Goal: Obtain resource: Download file/media

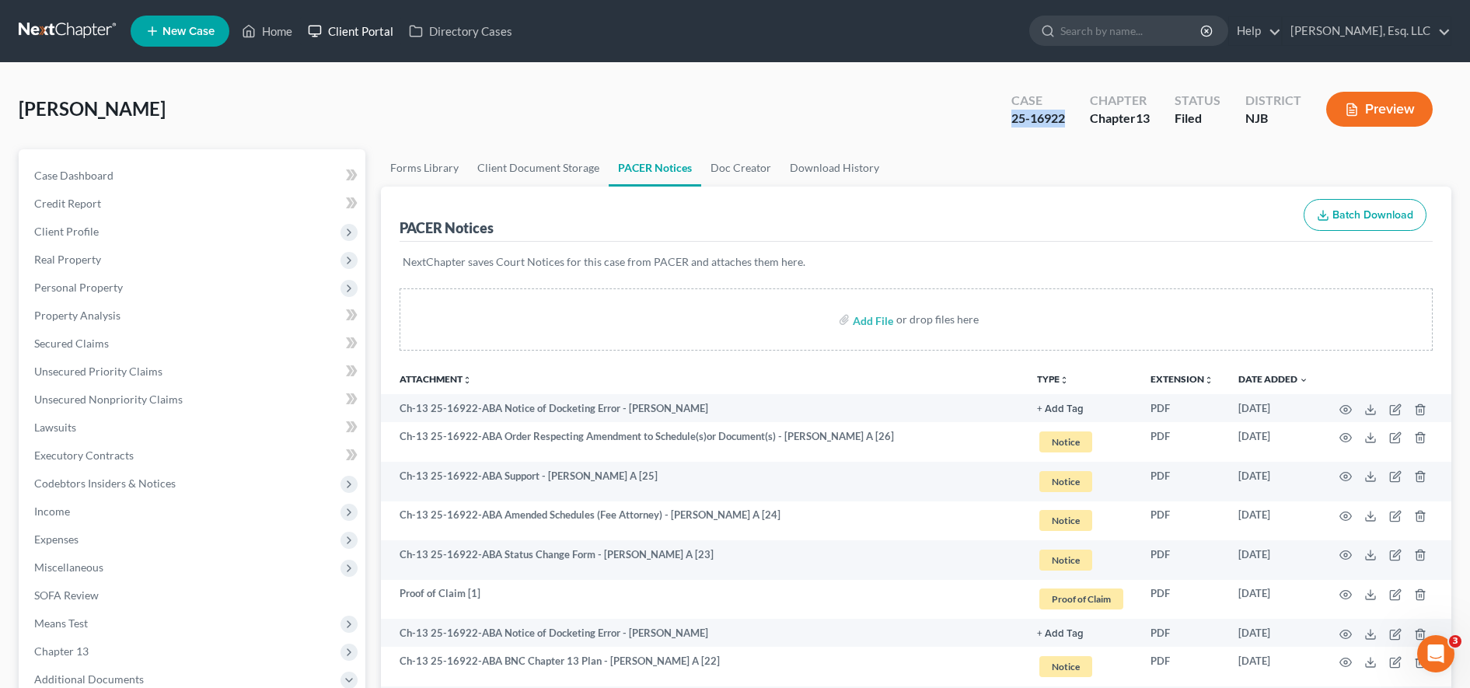
click at [349, 26] on link "Client Portal" at bounding box center [350, 31] width 101 height 28
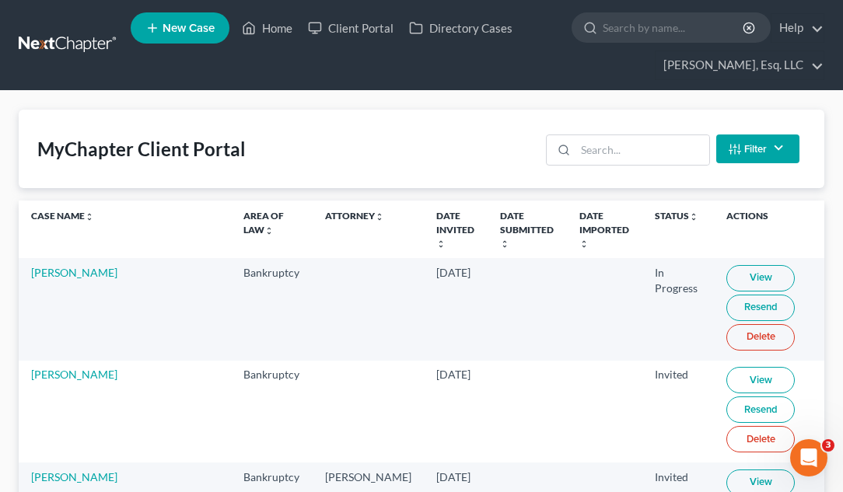
click at [194, 142] on div "MyChapter Client Portal" at bounding box center [141, 149] width 208 height 25
click at [726, 268] on link "View" at bounding box center [760, 278] width 68 height 26
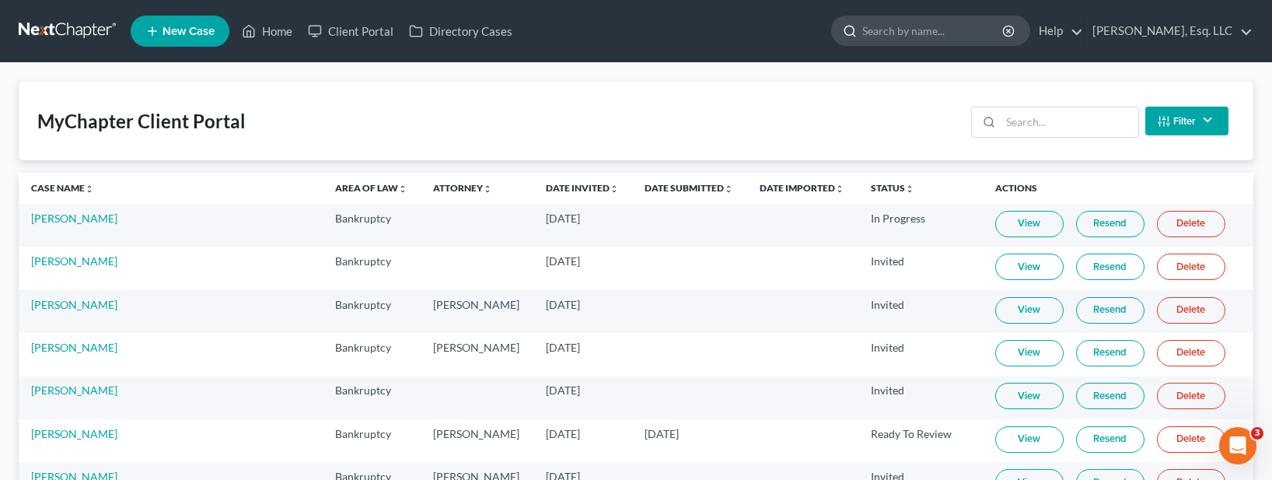
click at [935, 34] on input "search" at bounding box center [933, 30] width 142 height 29
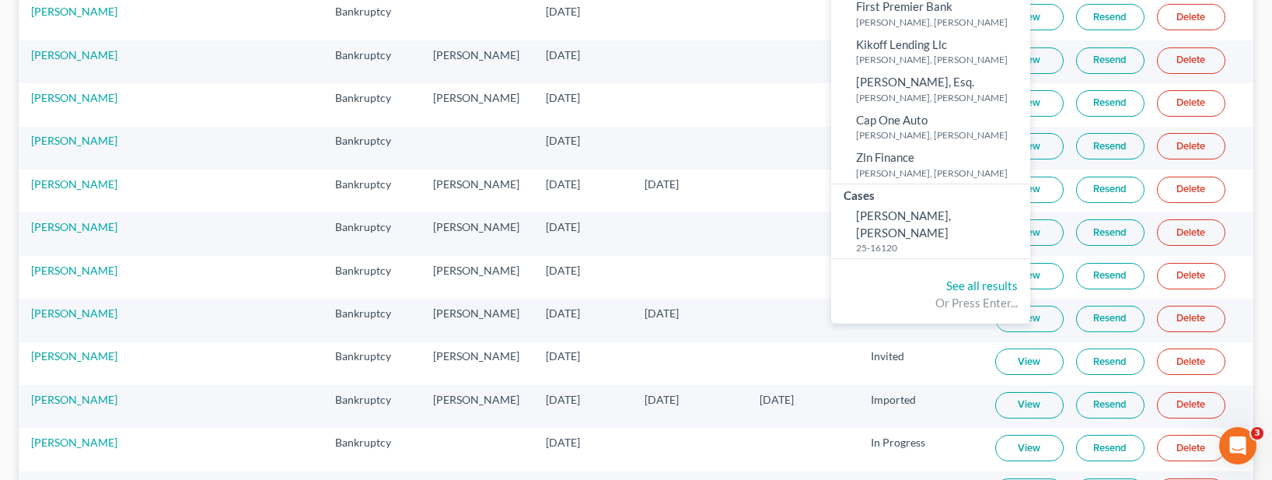
scroll to position [272, 0]
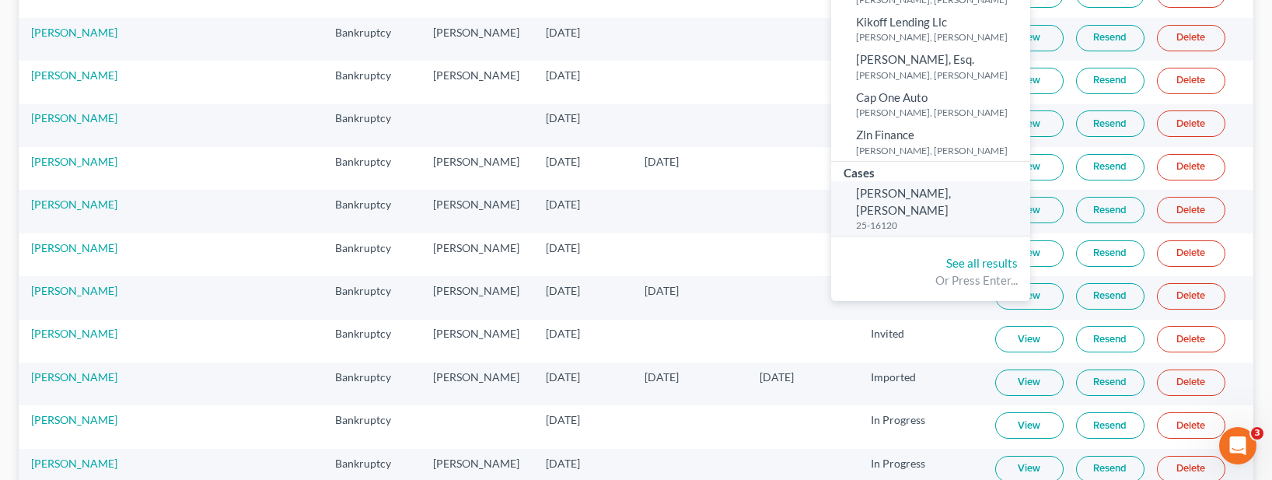
type input "jonelv"
click at [977, 218] on small "25-16120" at bounding box center [941, 224] width 170 height 13
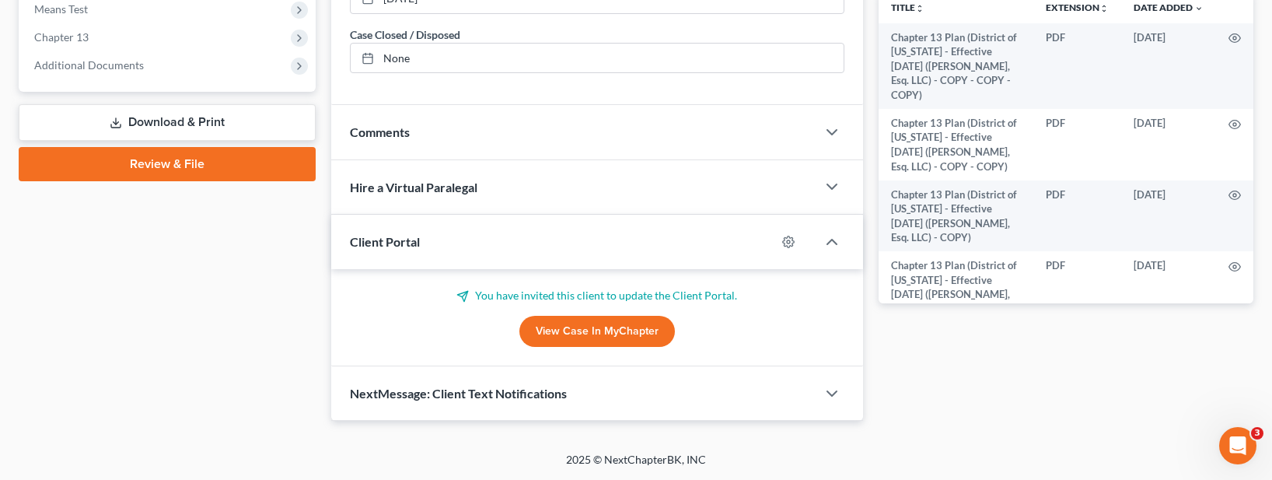
scroll to position [383, 0]
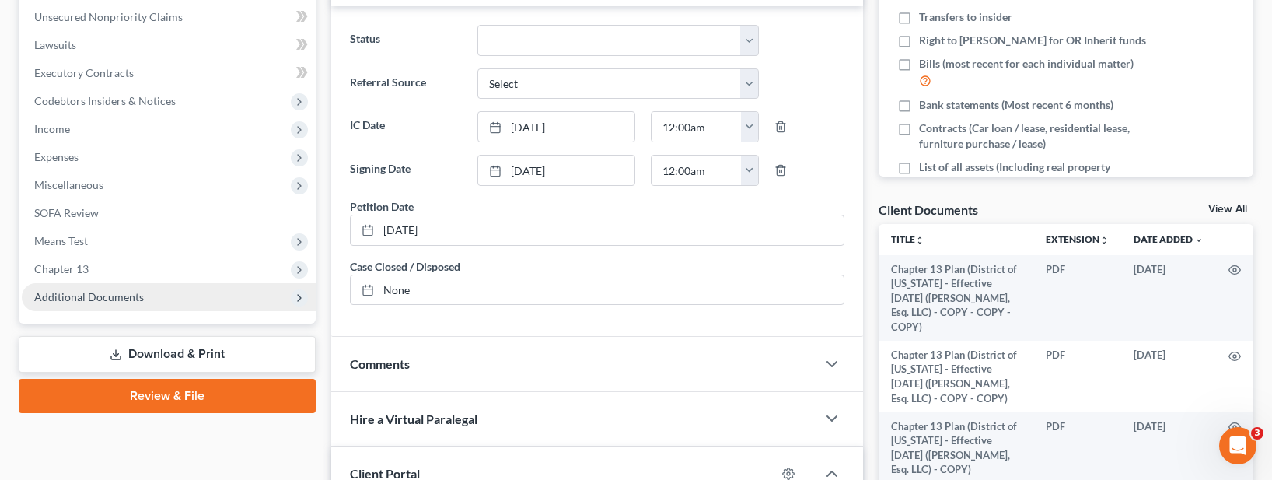
click at [160, 292] on span "Additional Documents" at bounding box center [169, 297] width 294 height 28
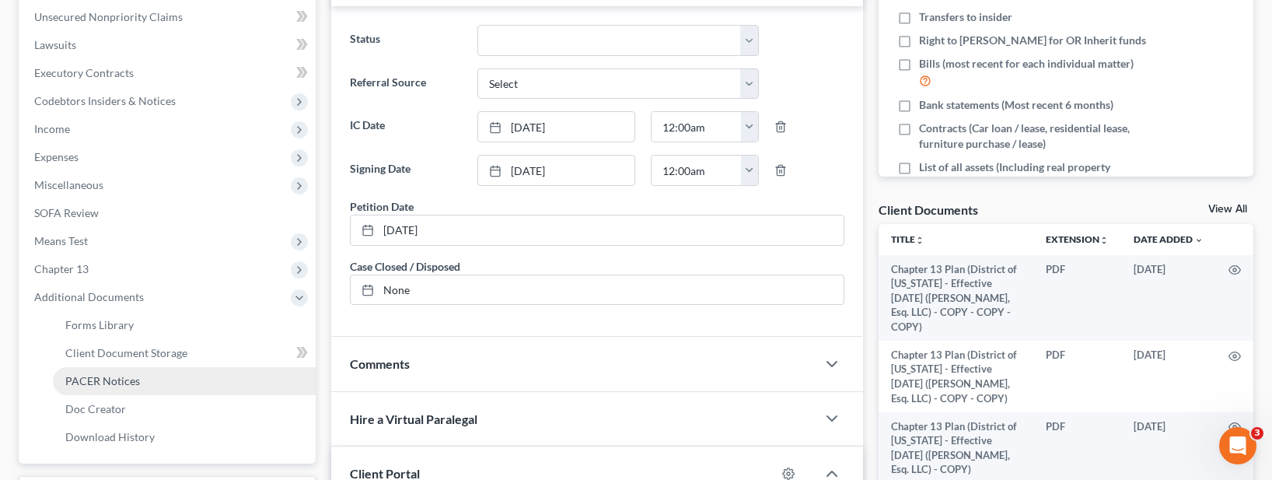
click at [178, 376] on link "PACER Notices" at bounding box center [184, 381] width 263 height 28
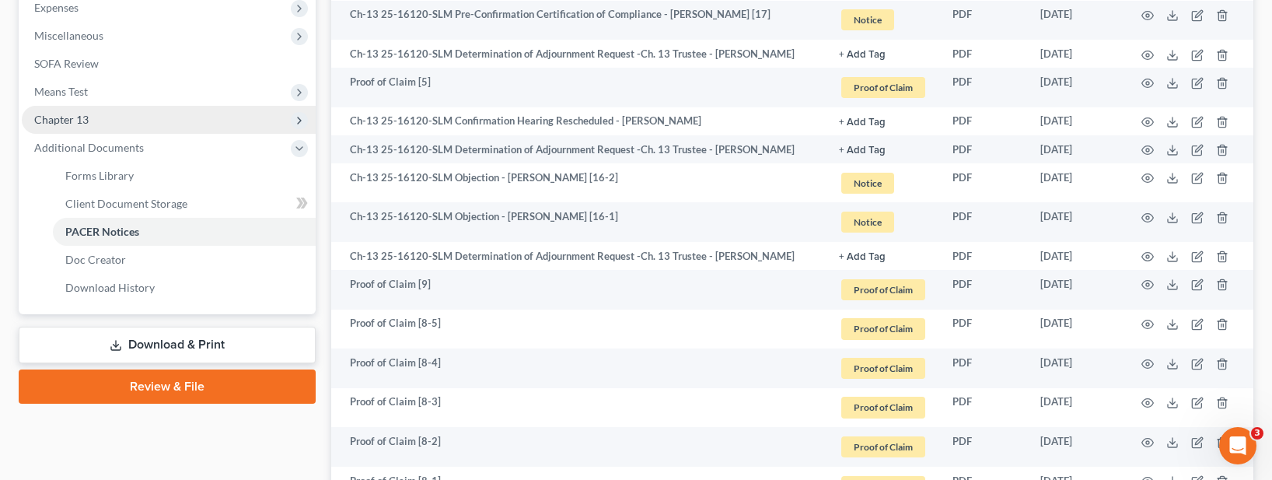
scroll to position [531, 0]
click at [156, 117] on span "Chapter 13" at bounding box center [169, 121] width 294 height 28
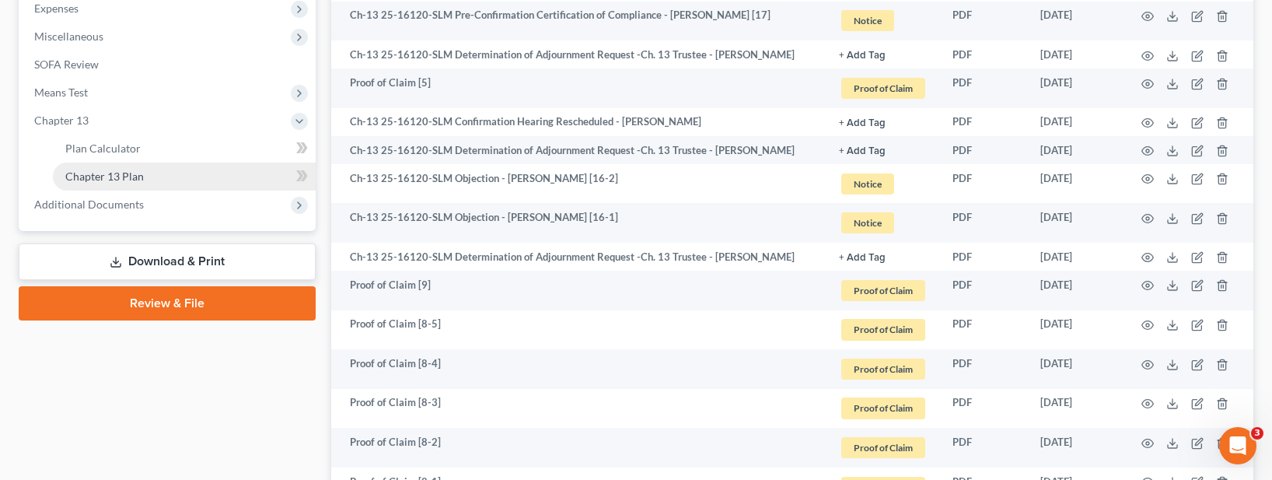
click at [164, 173] on link "Chapter 13 Plan" at bounding box center [184, 177] width 263 height 28
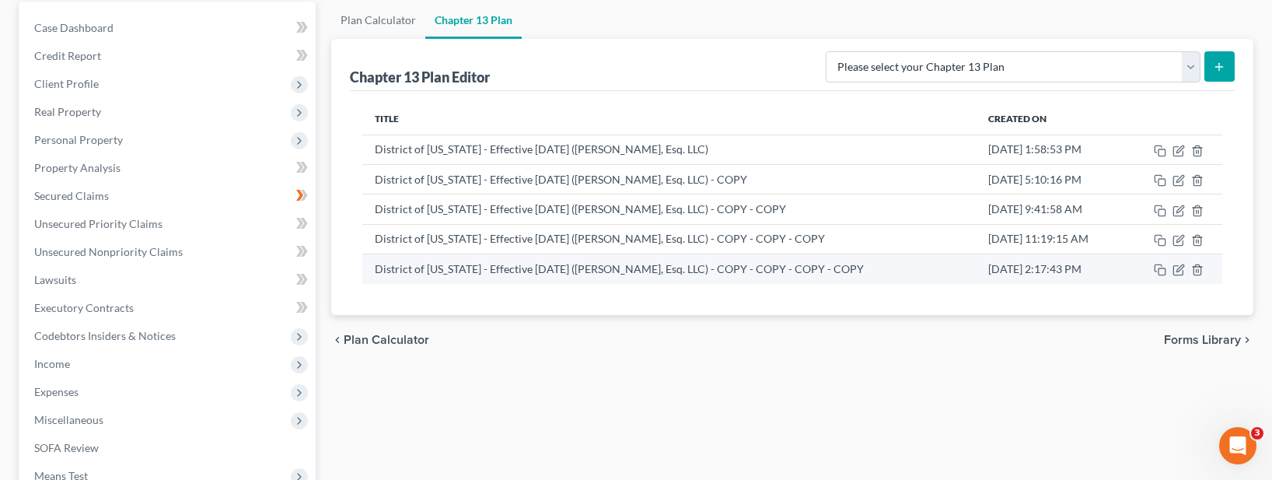
scroll to position [121, 0]
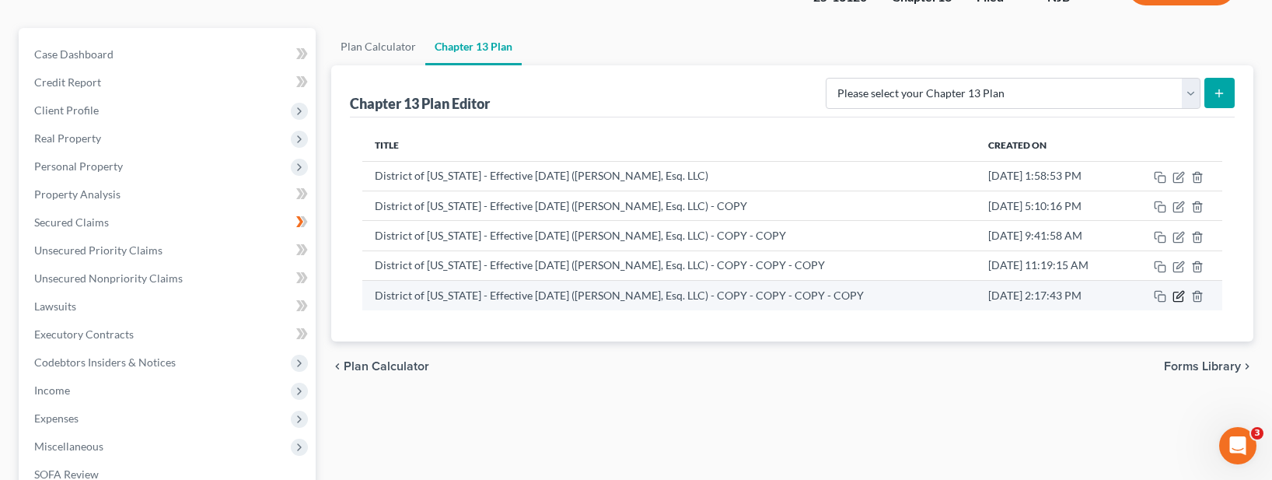
click at [1179, 295] on icon "button" at bounding box center [1179, 295] width 7 height 7
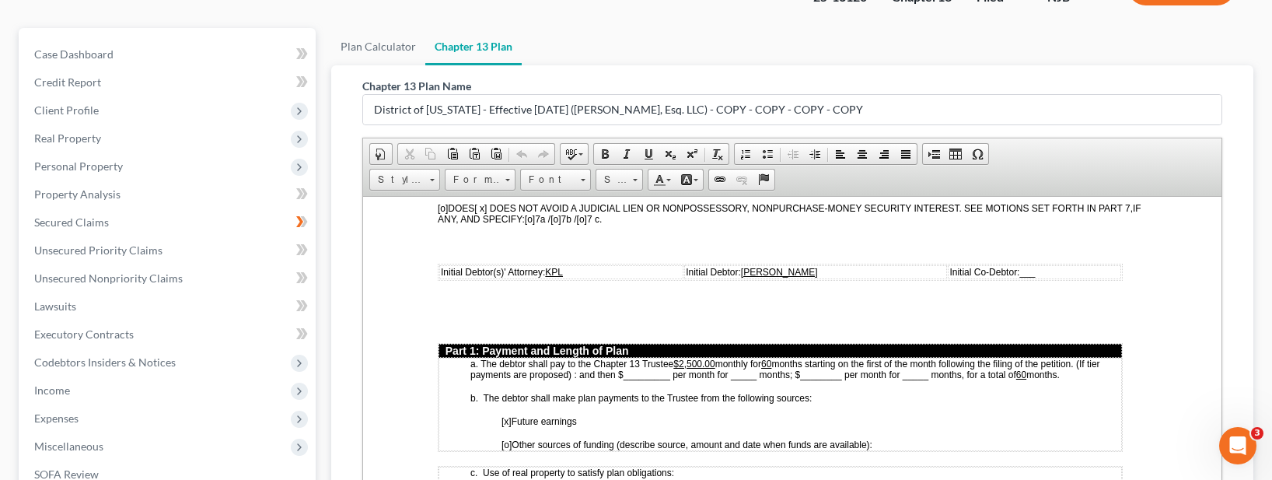
scroll to position [618, 0]
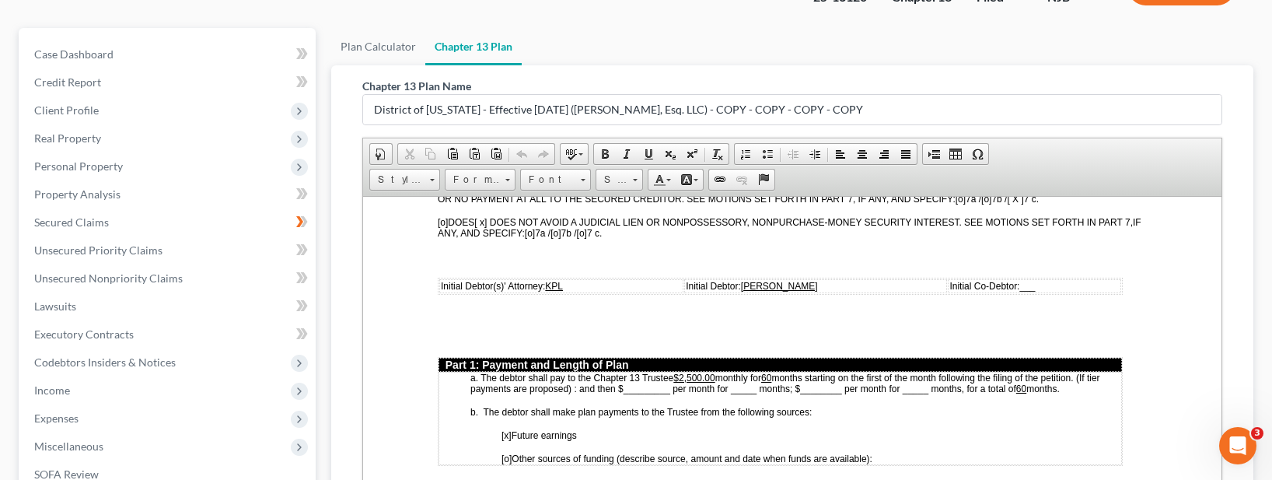
click at [795, 289] on span "Initial Debtor: JAS" at bounding box center [751, 285] width 131 height 11
click at [545, 285] on span "Initial Debtor(s)' Attorney: KPL" at bounding box center [502, 285] width 122 height 11
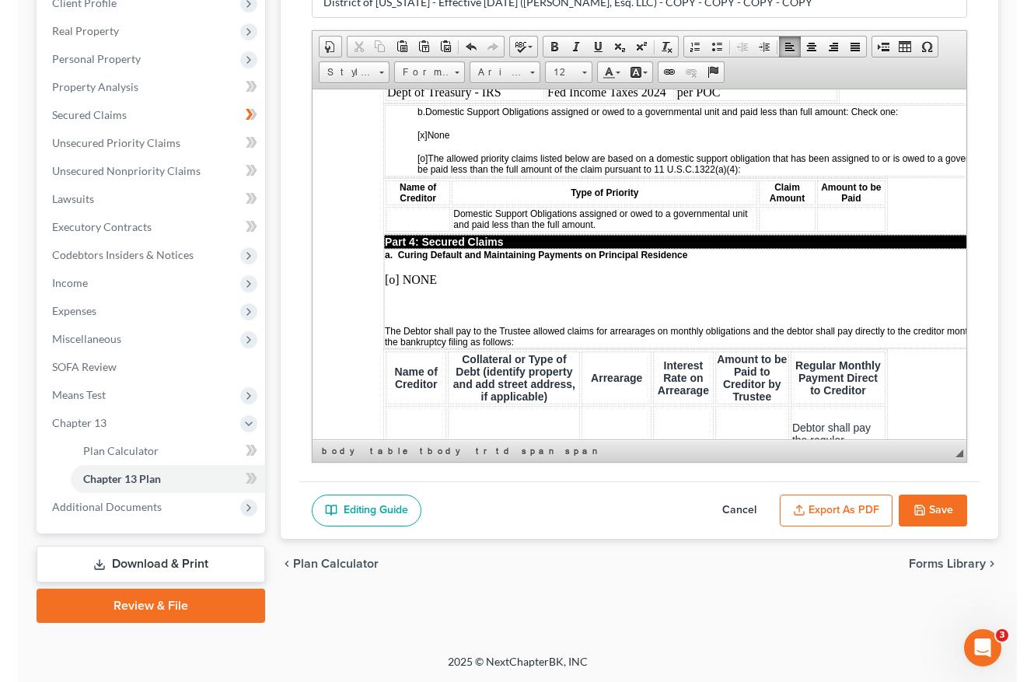
scroll to position [1577, 4]
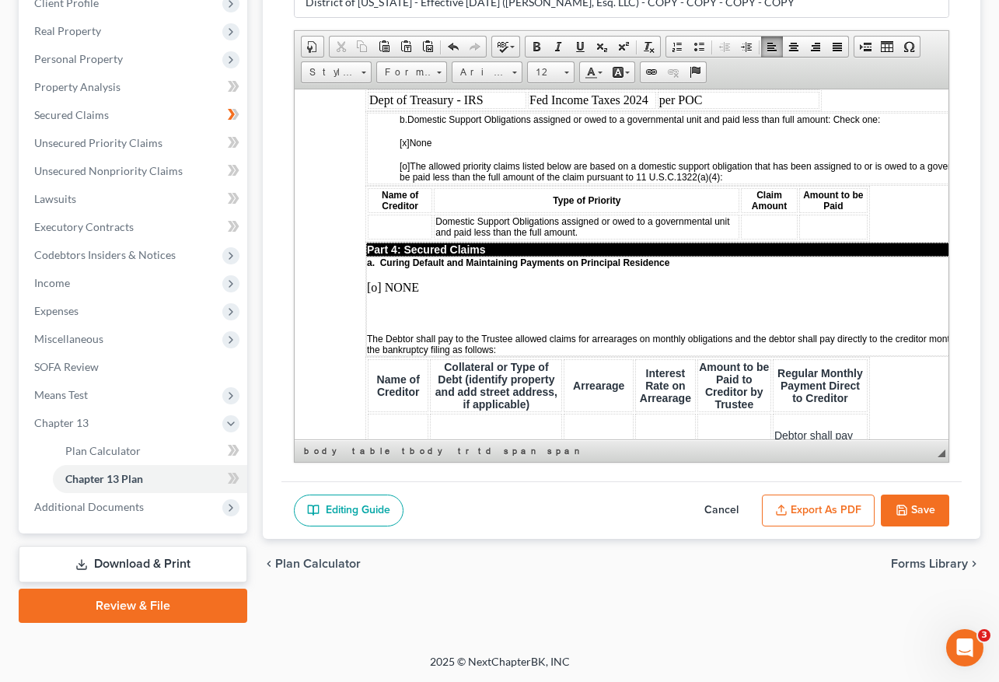
click at [849, 511] on button "Export as PDF" at bounding box center [818, 511] width 113 height 33
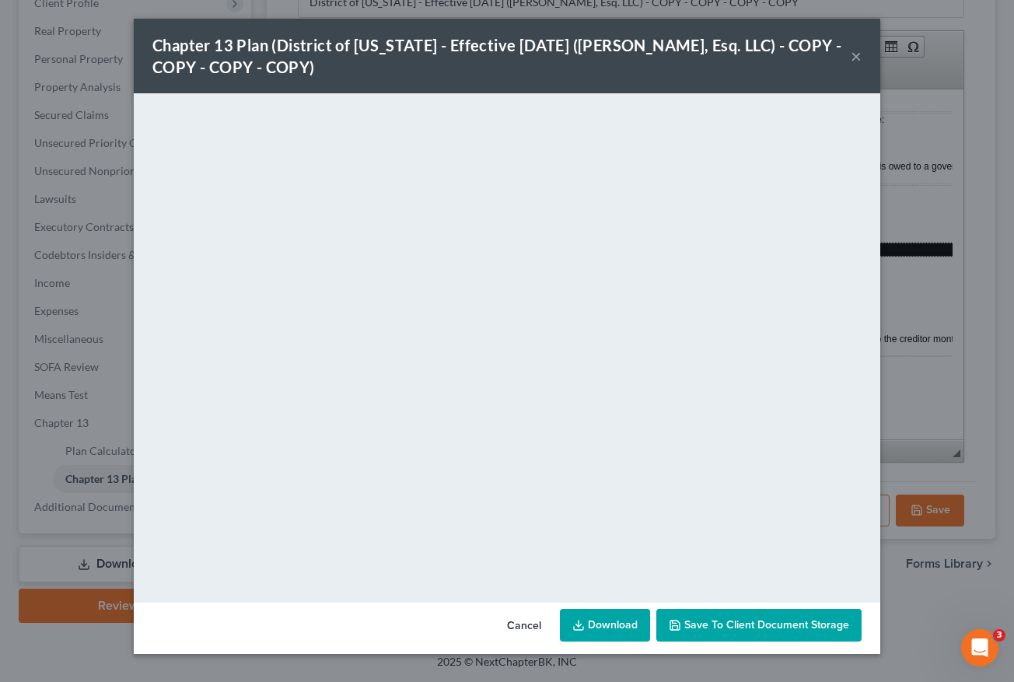
click at [628, 628] on link "Download" at bounding box center [605, 625] width 90 height 33
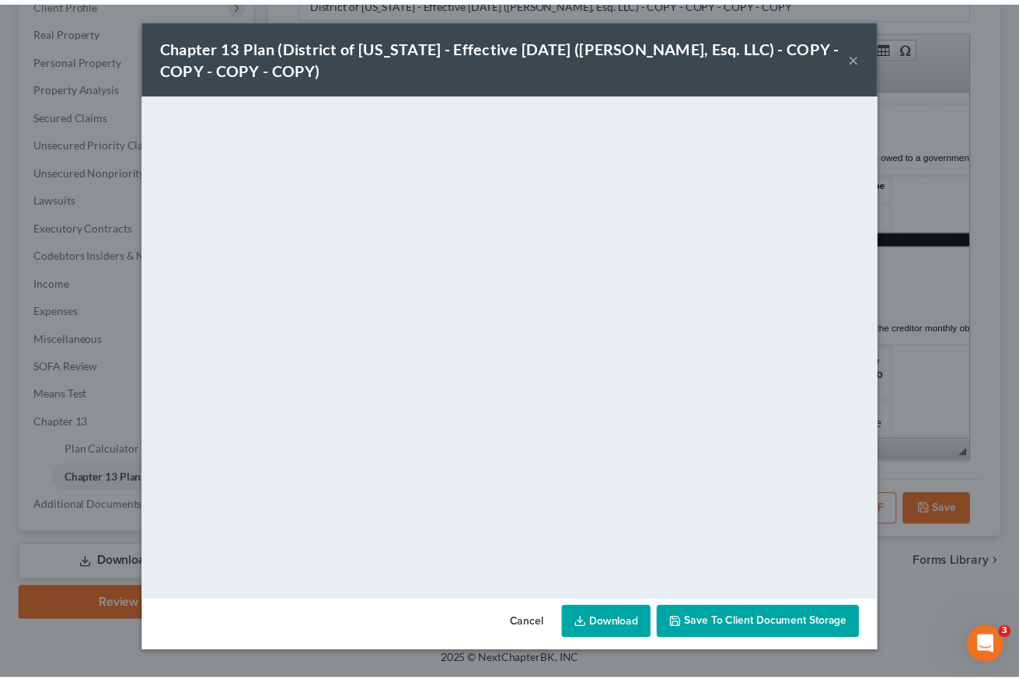
scroll to position [1566, 4]
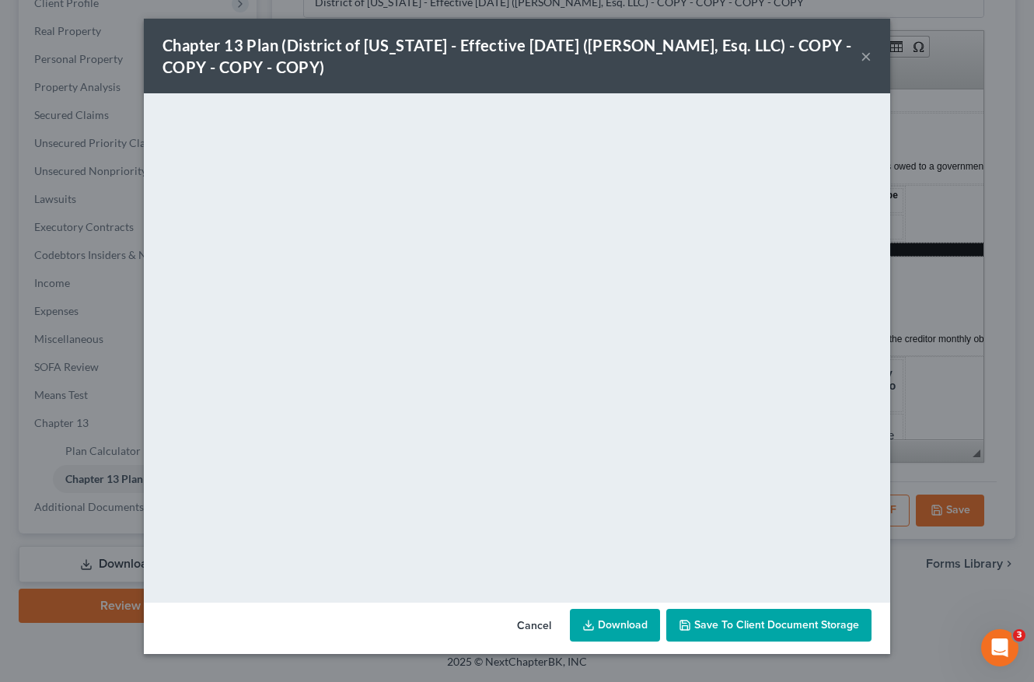
click at [868, 56] on button "×" at bounding box center [866, 56] width 11 height 19
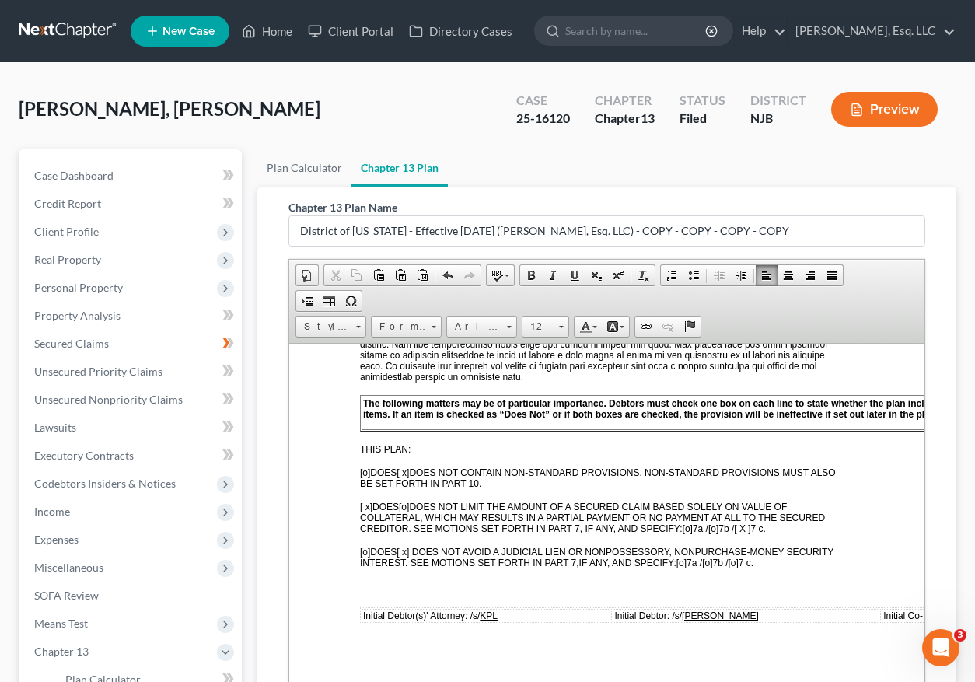
scroll to position [522, 4]
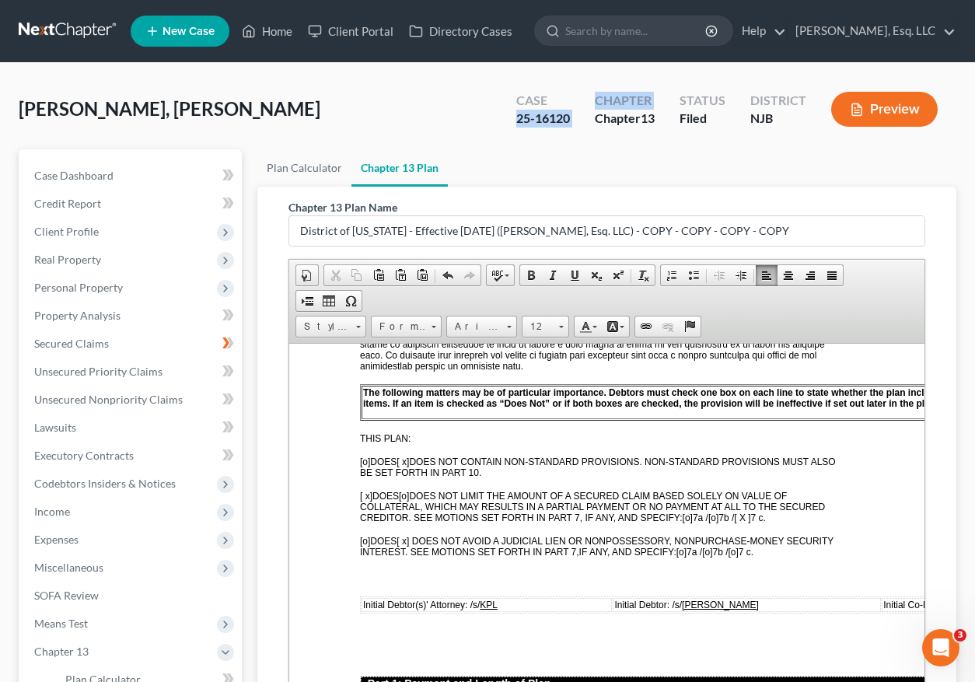
drag, startPoint x: 508, startPoint y: 124, endPoint x: 584, endPoint y: 121, distance: 75.5
click at [584, 121] on div "Case 25-16120 Chapter Chapter 13 Status Filed District NJB Preview" at bounding box center [730, 111] width 453 height 46
copy div "25-16120 Chapter"
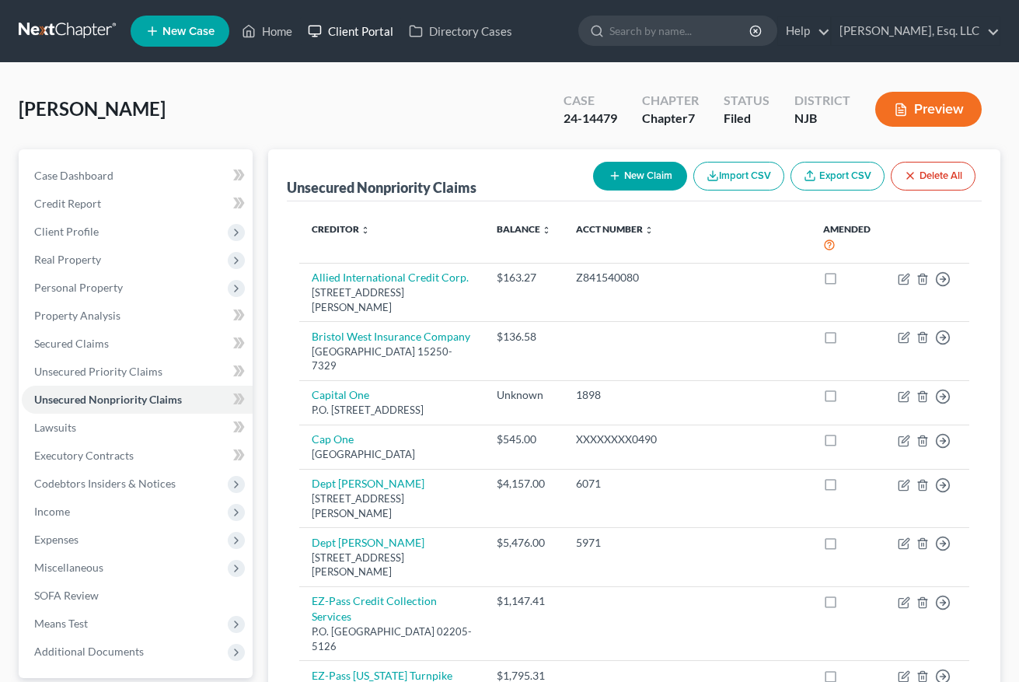
click at [352, 43] on link "Client Portal" at bounding box center [350, 31] width 101 height 28
click at [352, 40] on link "Client Portal" at bounding box center [350, 31] width 101 height 28
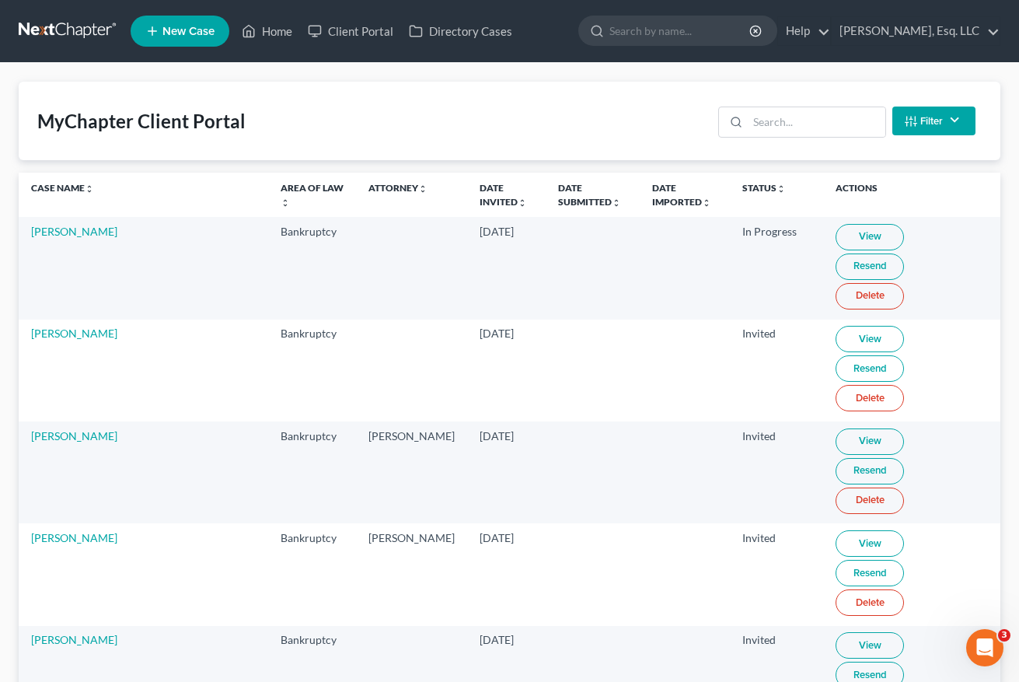
click at [854, 229] on link "View" at bounding box center [870, 237] width 68 height 26
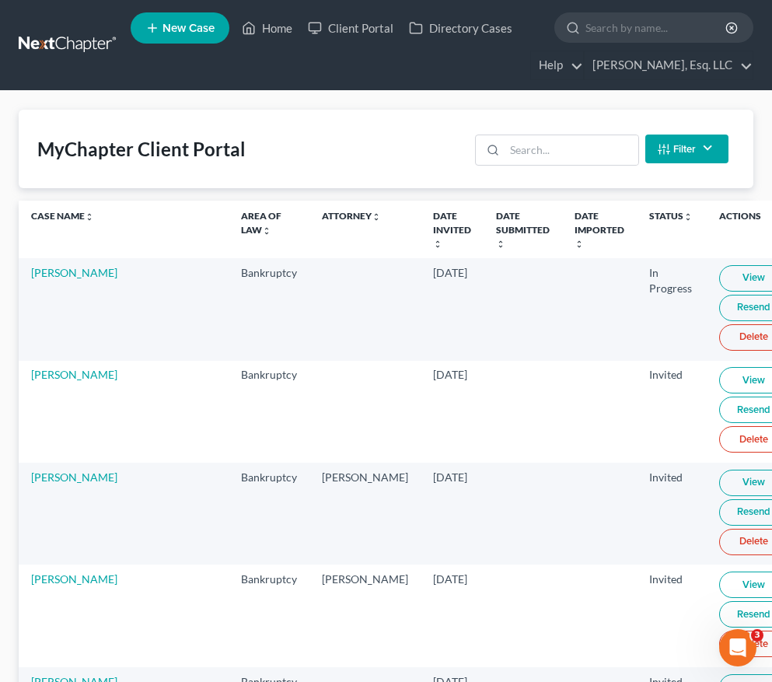
click at [719, 281] on link "View" at bounding box center [753, 278] width 68 height 26
click at [719, 278] on link "View" at bounding box center [753, 278] width 68 height 26
click at [554, 159] on input "search" at bounding box center [571, 150] width 133 height 30
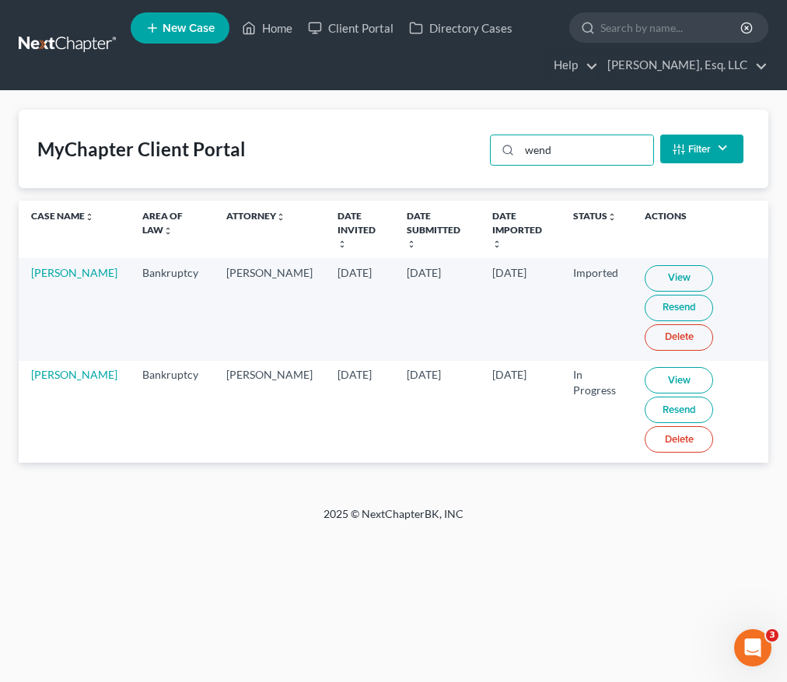
click at [654, 367] on link "View" at bounding box center [679, 380] width 68 height 26
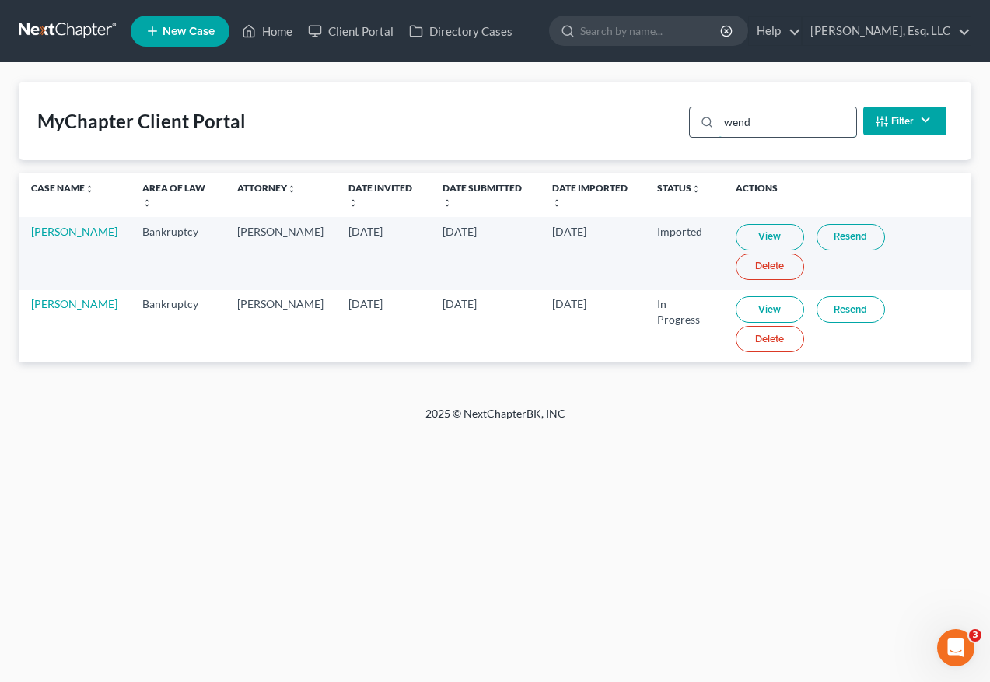
click at [763, 120] on input "wend" at bounding box center [787, 122] width 138 height 30
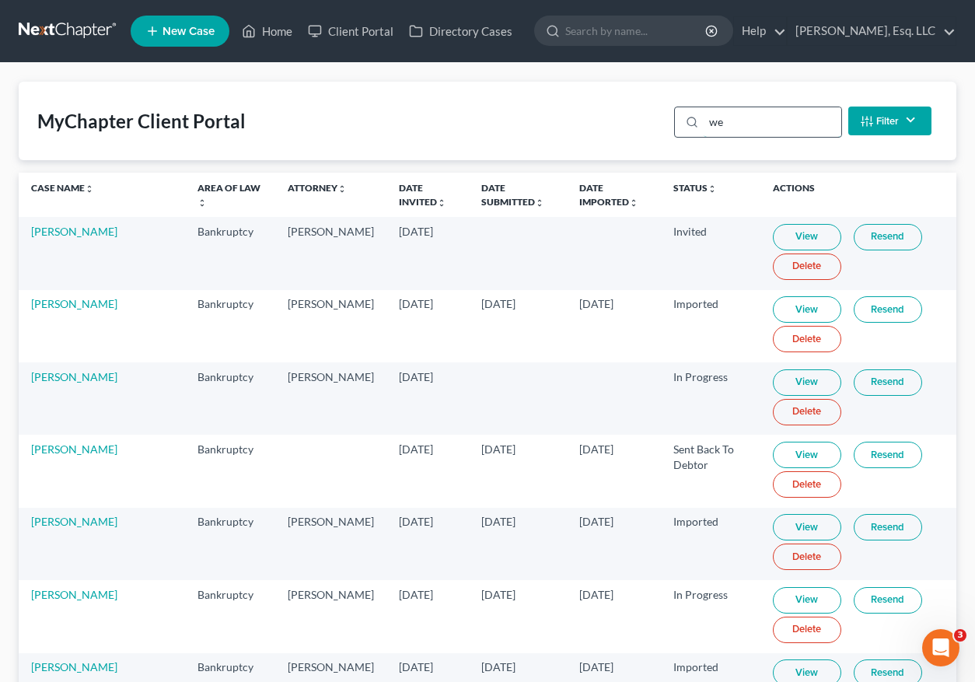
type input "w"
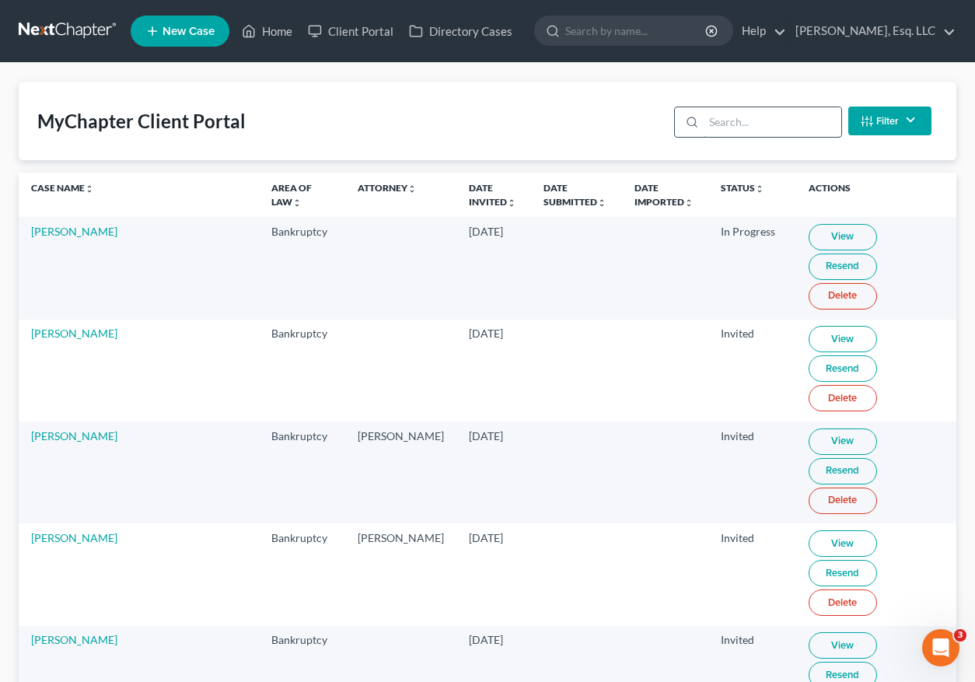
click at [778, 121] on input "search" at bounding box center [773, 122] width 138 height 30
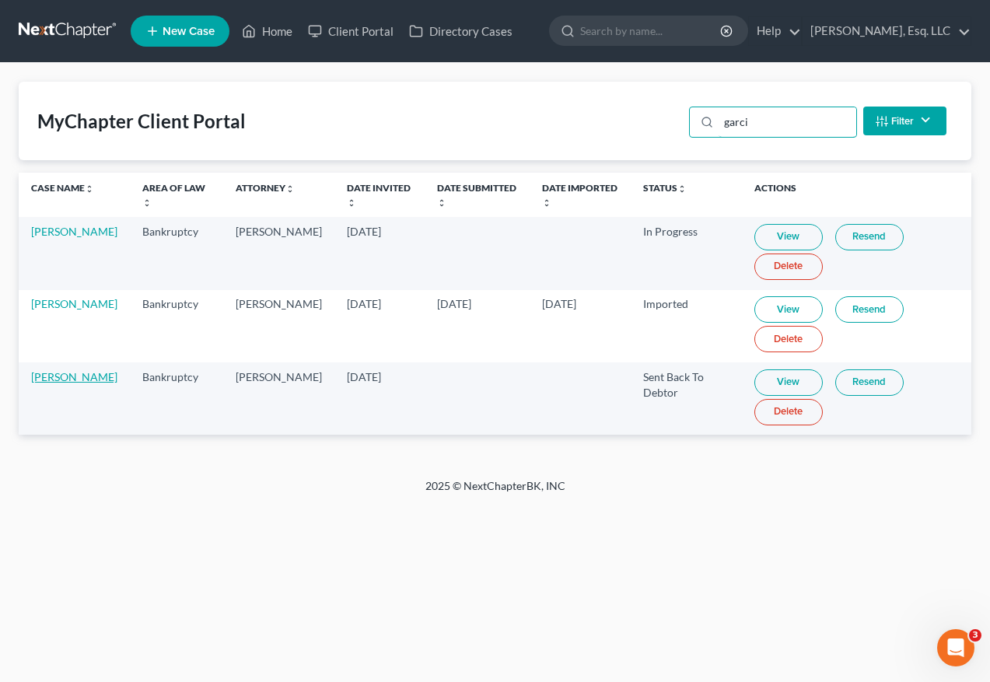
type input "garci"
click at [57, 383] on link "[PERSON_NAME]" at bounding box center [74, 376] width 86 height 13
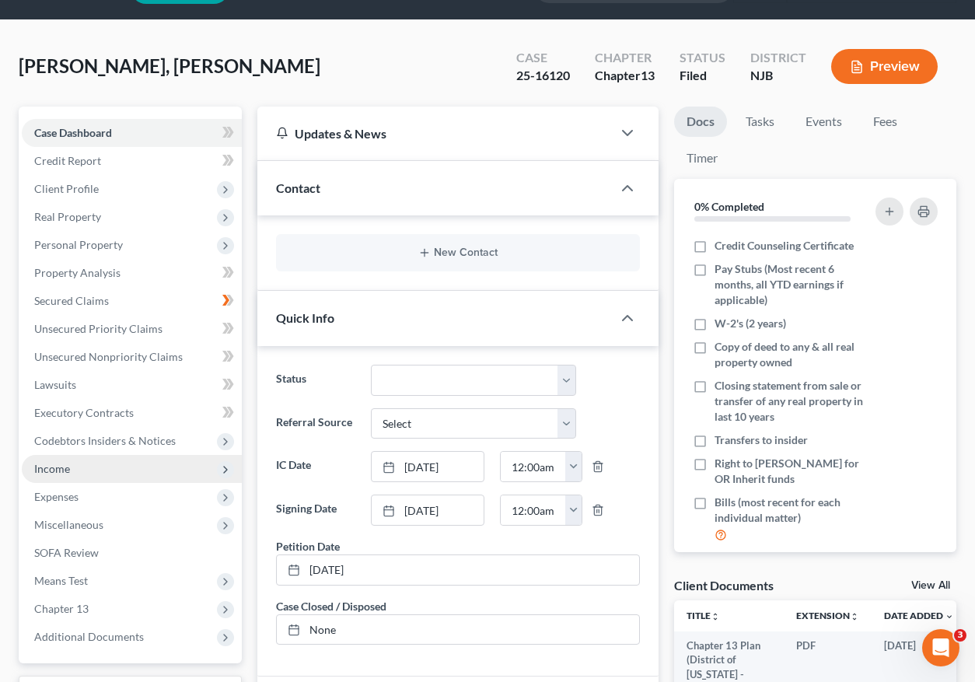
scroll to position [412, 0]
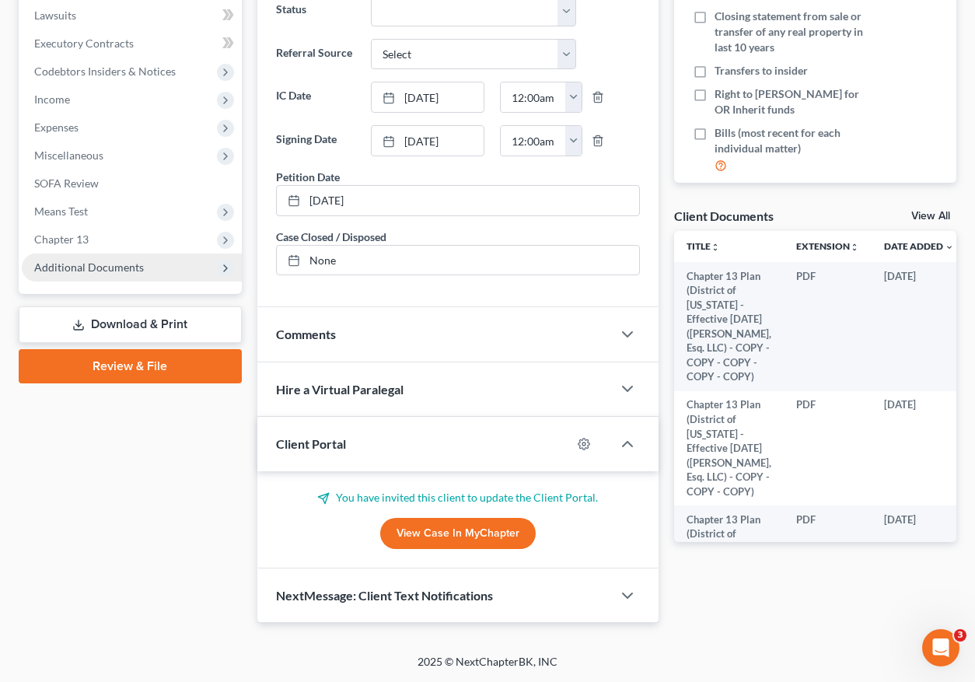
click at [152, 271] on span "Additional Documents" at bounding box center [132, 267] width 220 height 28
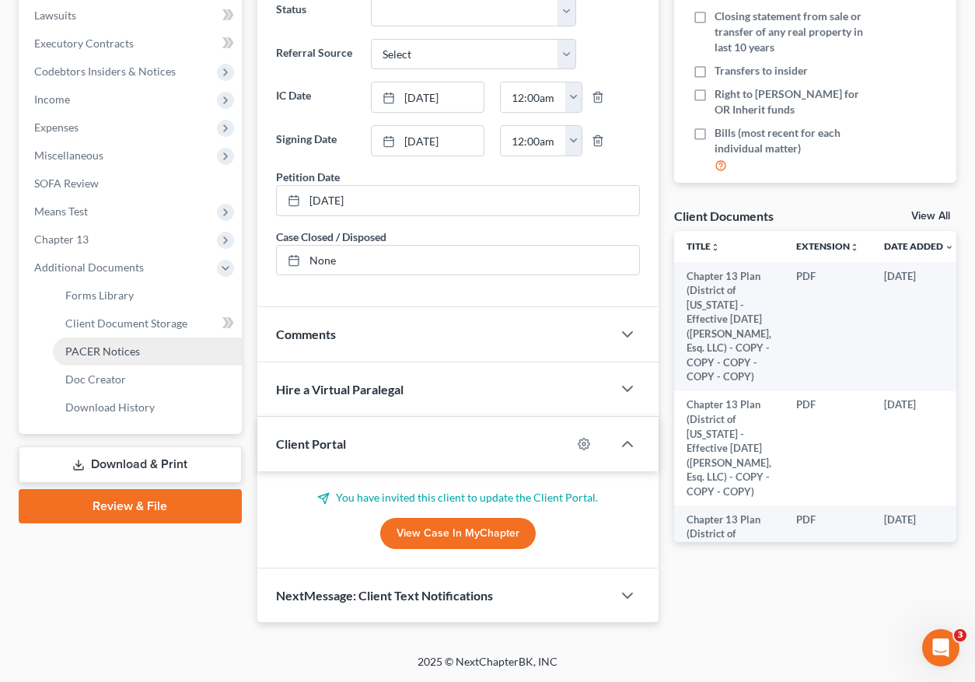
click at [143, 347] on link "PACER Notices" at bounding box center [147, 351] width 189 height 28
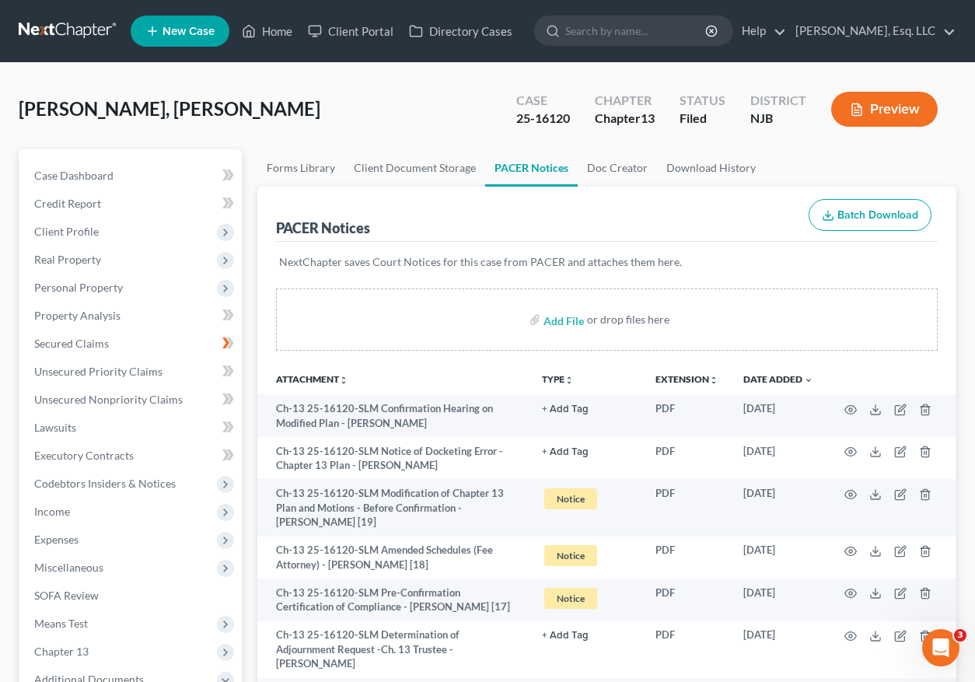
scroll to position [173, 0]
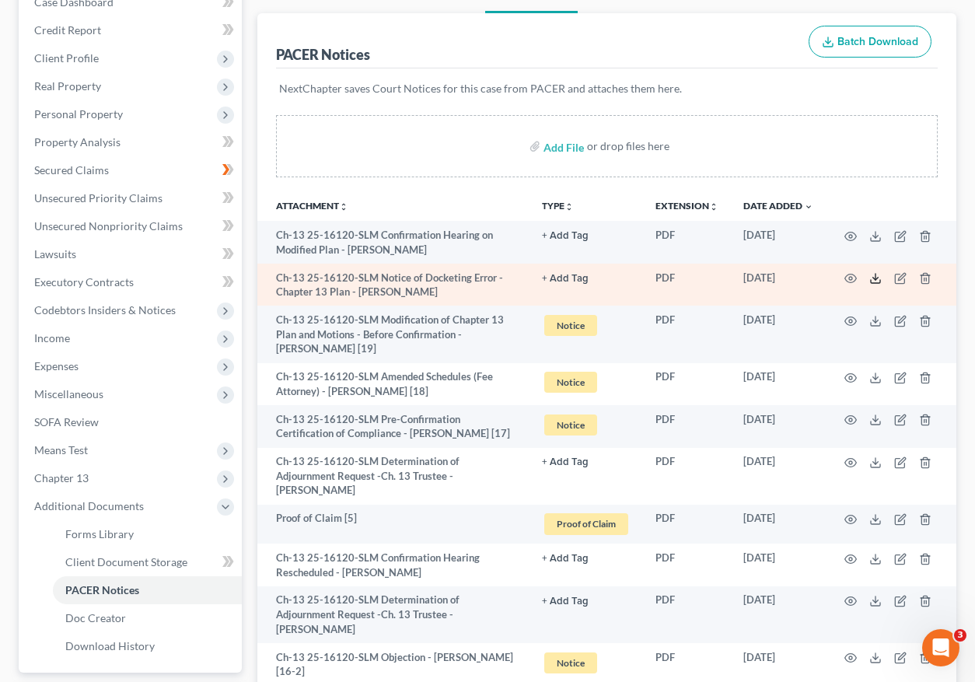
click at [786, 277] on icon at bounding box center [875, 278] width 12 height 12
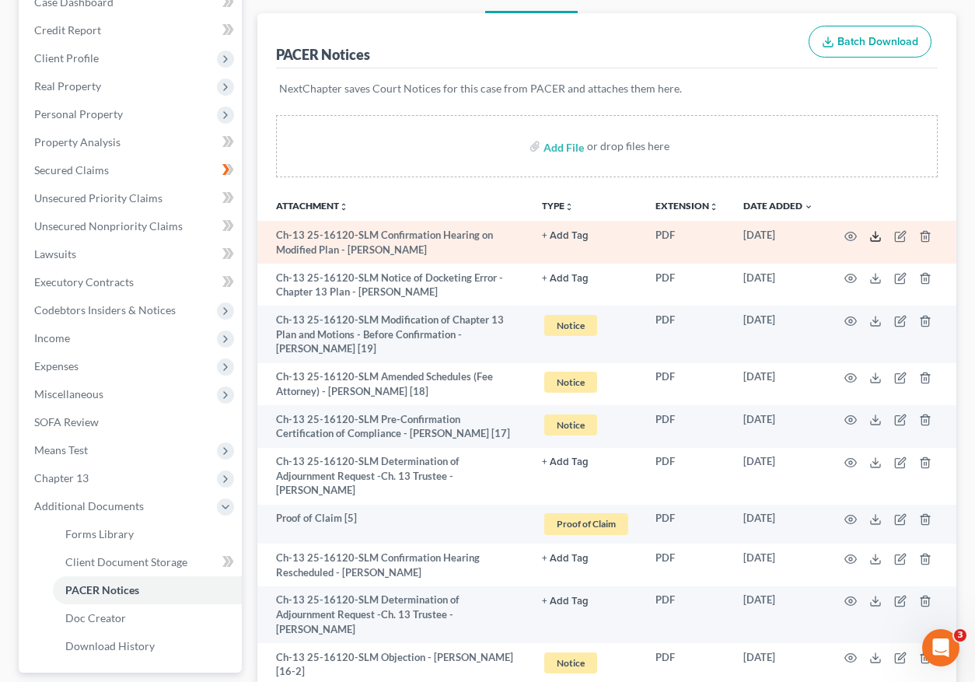
click at [786, 236] on icon at bounding box center [875, 236] width 12 height 12
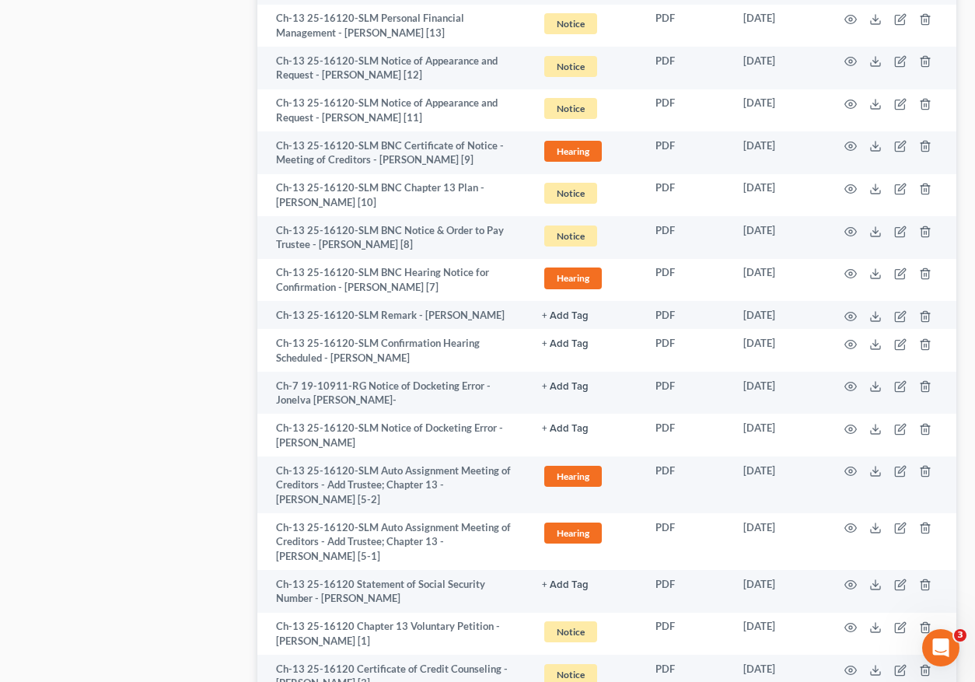
scroll to position [1872, 0]
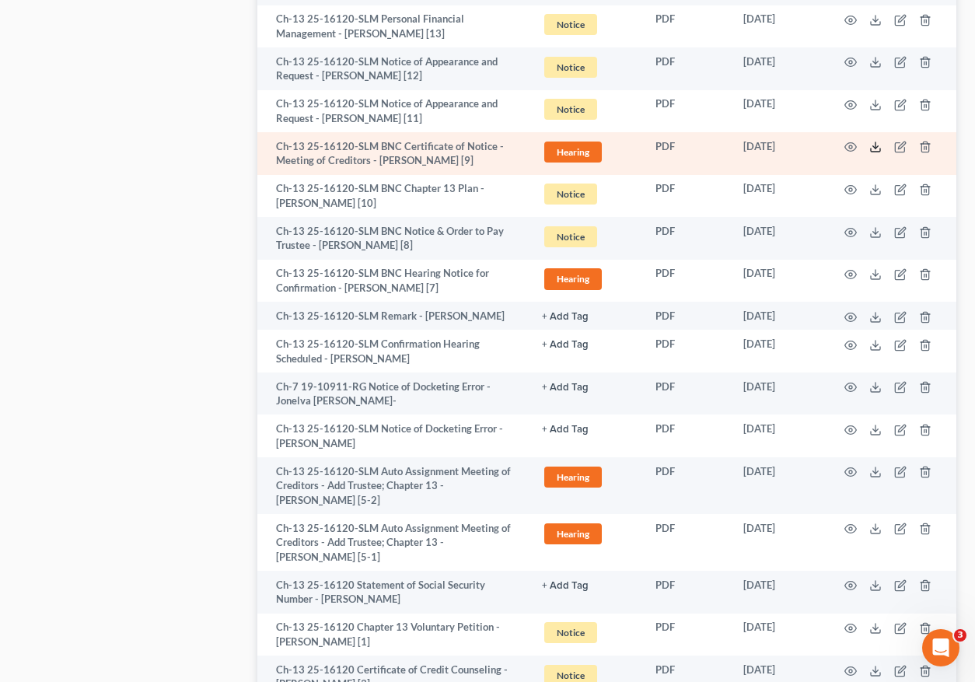
drag, startPoint x: 429, startPoint y: 632, endPoint x: 870, endPoint y: 149, distance: 654.4
click at [786, 149] on td at bounding box center [891, 153] width 131 height 43
click at [786, 149] on icon at bounding box center [875, 147] width 12 height 12
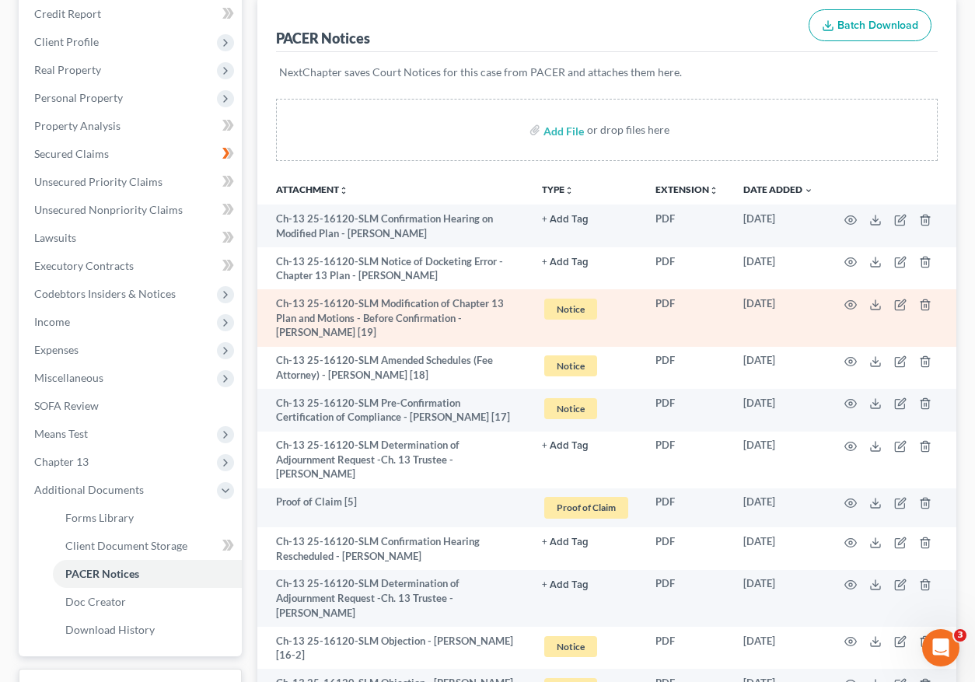
scroll to position [191, 0]
